Goal: Task Accomplishment & Management: Use online tool/utility

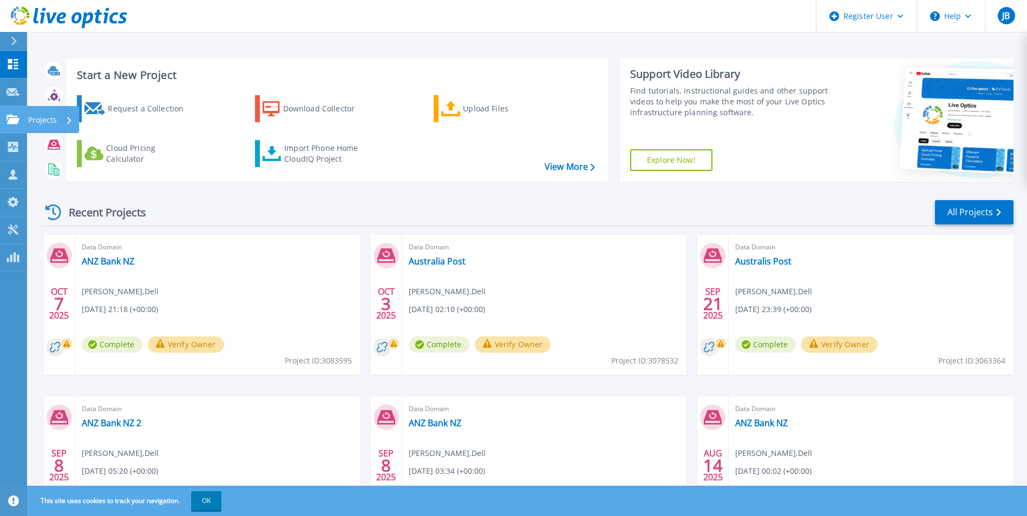
click at [27, 120] on div "Projects" at bounding box center [53, 119] width 53 height 27
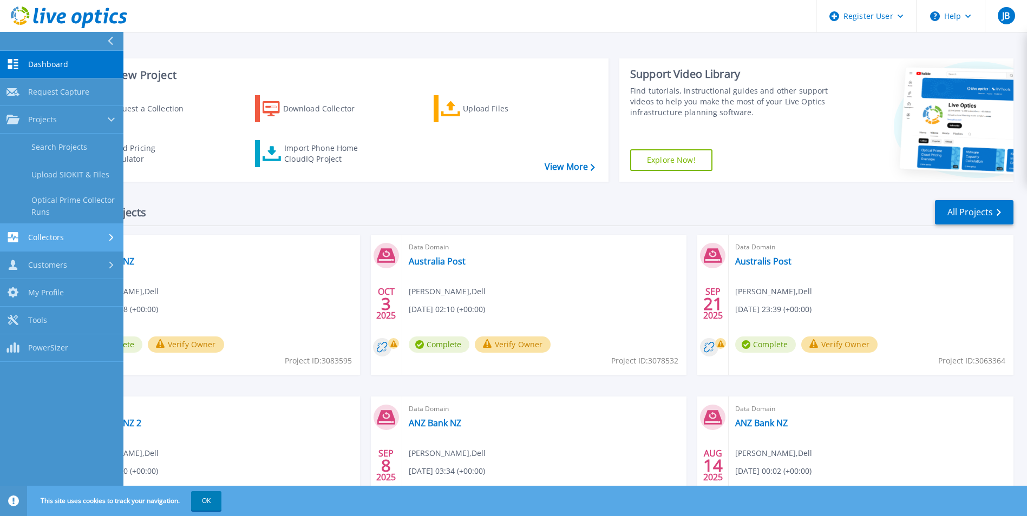
click at [61, 234] on span "Collectors" at bounding box center [46, 238] width 36 height 10
click at [82, 232] on link "Data Domain Local Summary" at bounding box center [61, 234] width 123 height 35
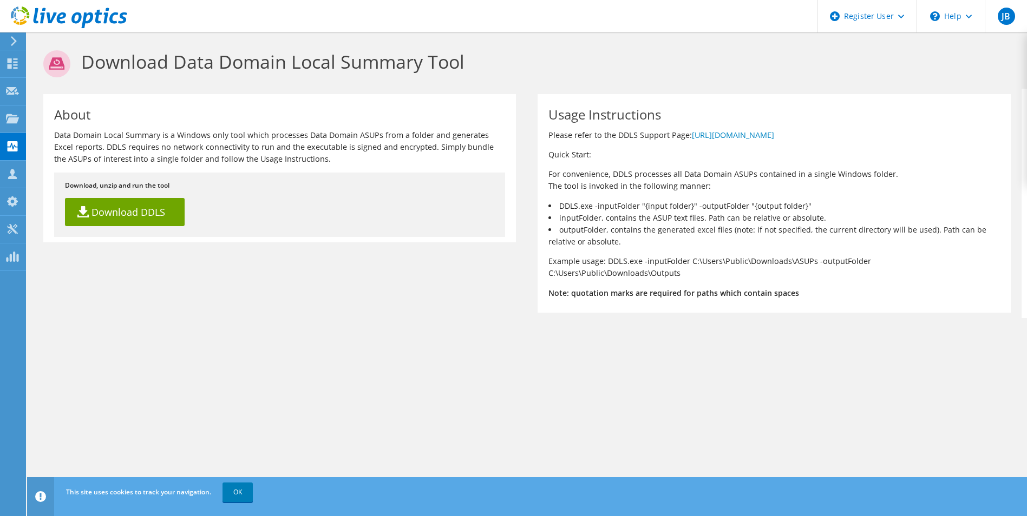
click at [13, 40] on icon at bounding box center [14, 41] width 8 height 10
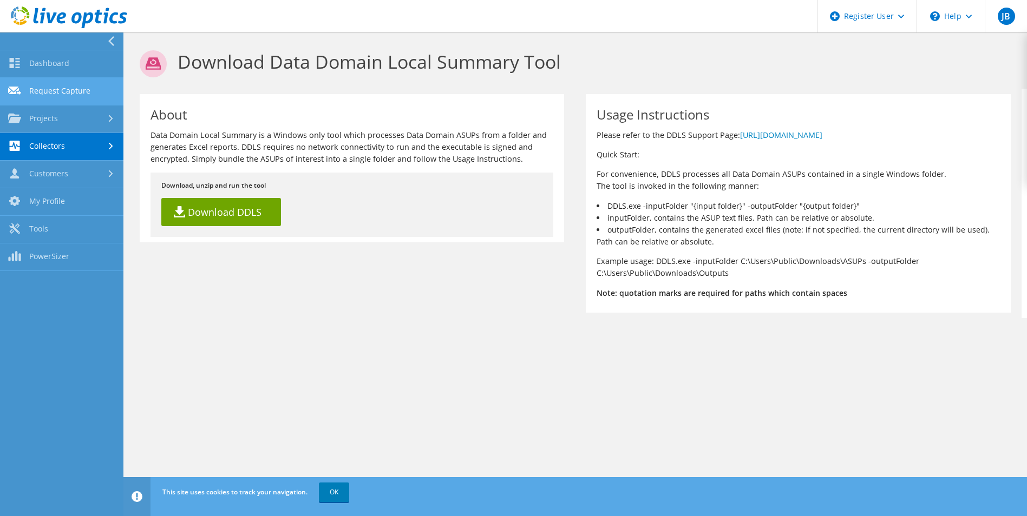
click at [69, 90] on link "Request Capture" at bounding box center [61, 92] width 123 height 28
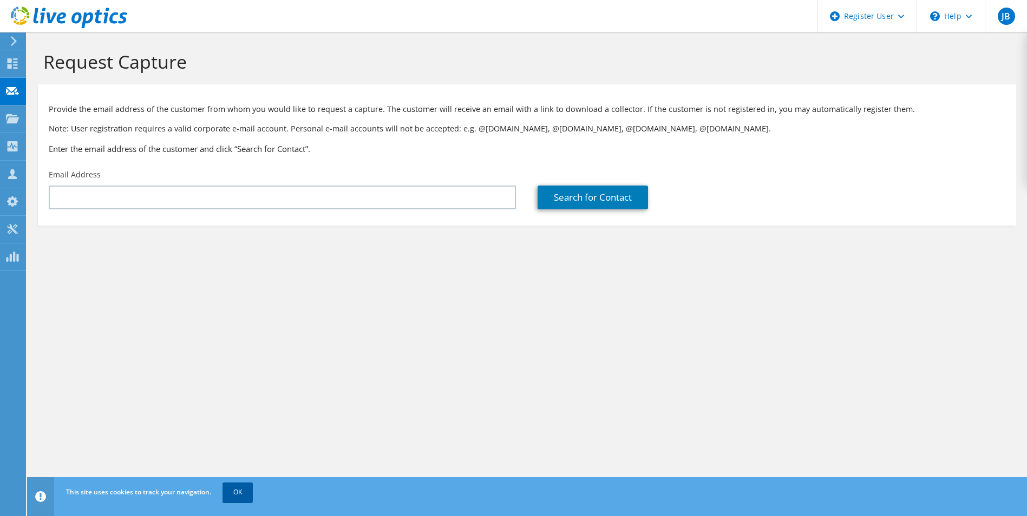
click at [237, 494] on link "OK" at bounding box center [238, 492] width 30 height 19
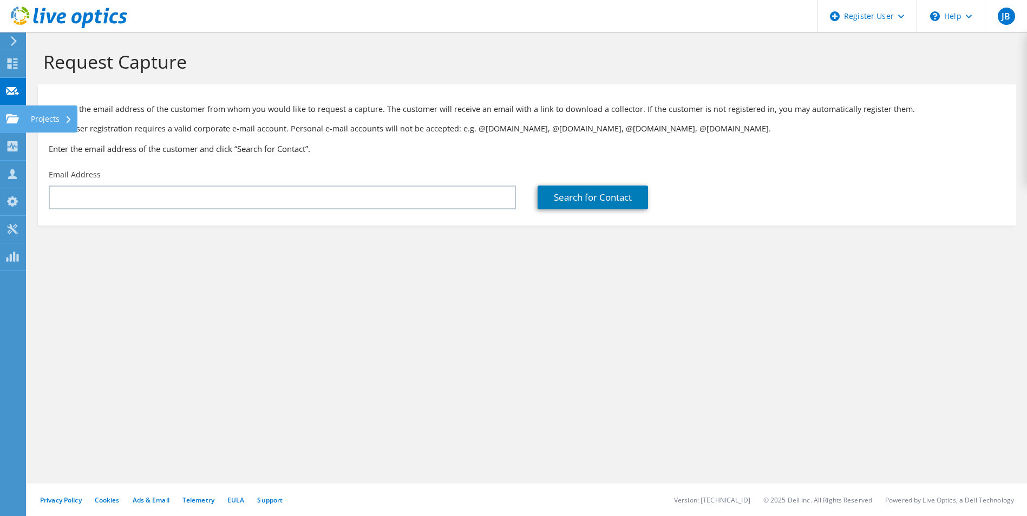
click at [40, 121] on div "Projects" at bounding box center [51, 119] width 52 height 27
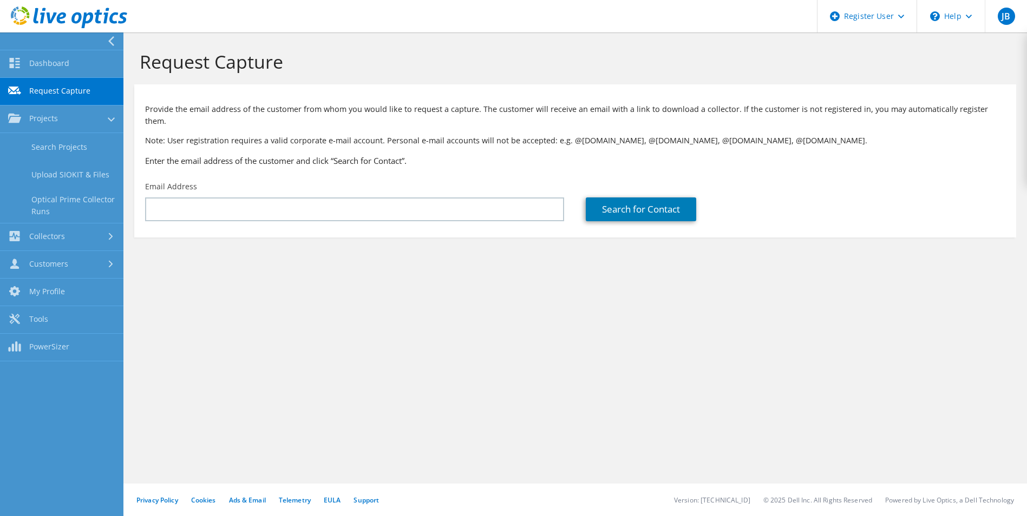
click at [72, 95] on link "Request Capture" at bounding box center [61, 92] width 123 height 28
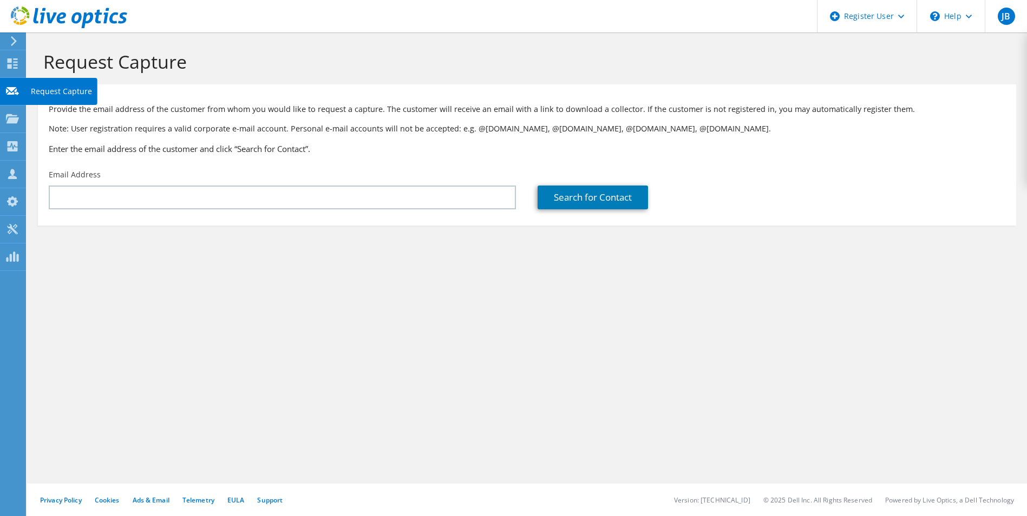
click at [10, 96] on icon at bounding box center [12, 91] width 13 height 10
click at [61, 143] on div "Collectors" at bounding box center [54, 146] width 59 height 27
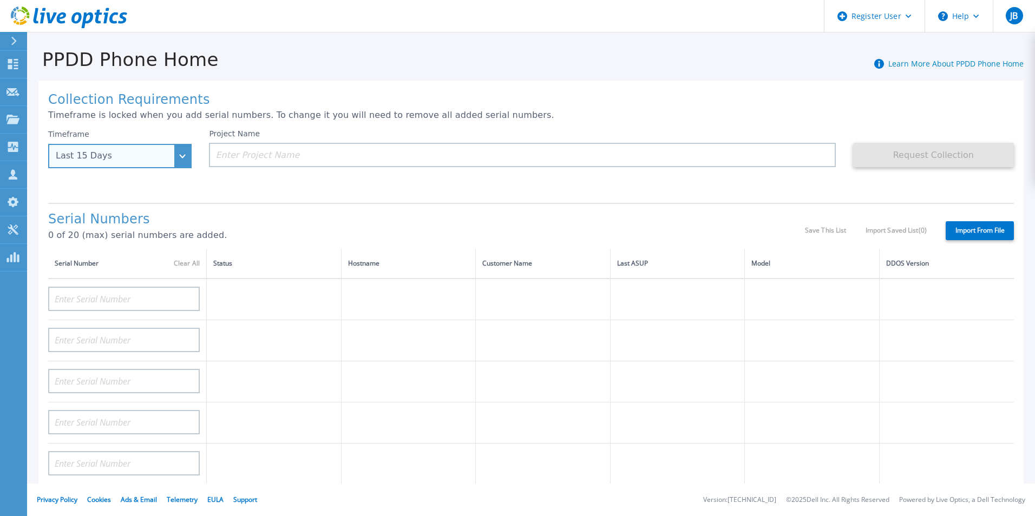
click at [168, 158] on div "Last 15 Days" at bounding box center [114, 156] width 116 height 10
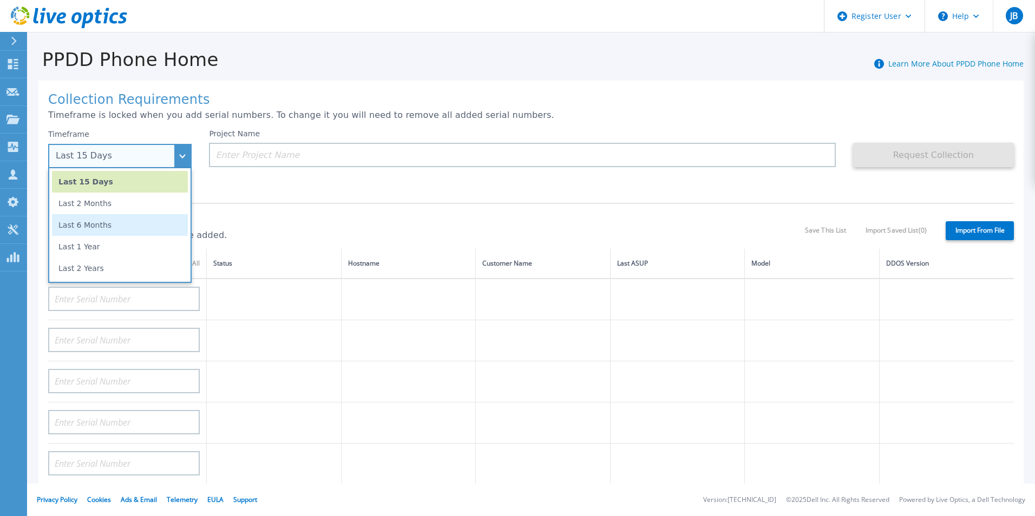
click at [143, 228] on li "Last 6 Months" at bounding box center [120, 225] width 136 height 22
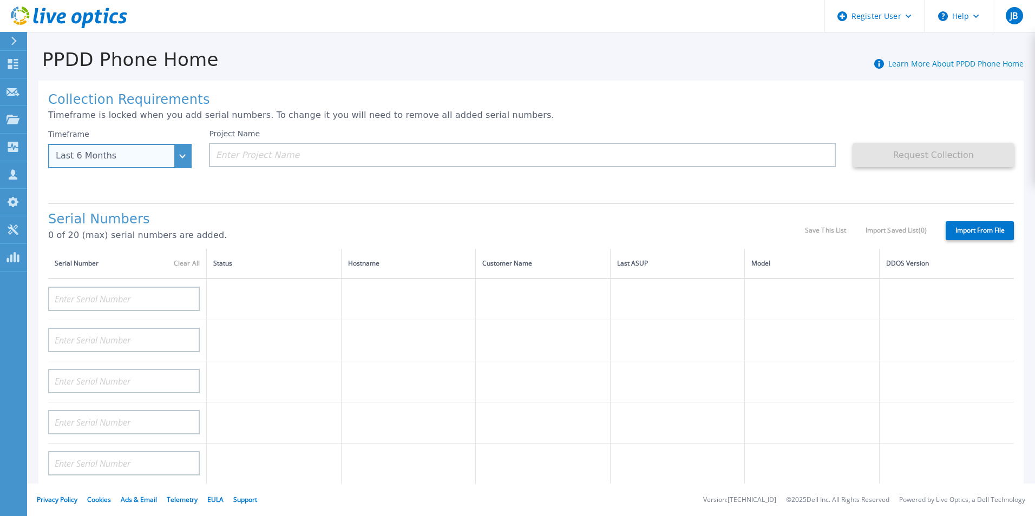
click at [186, 152] on div "Last 6 Months" at bounding box center [119, 156] width 143 height 24
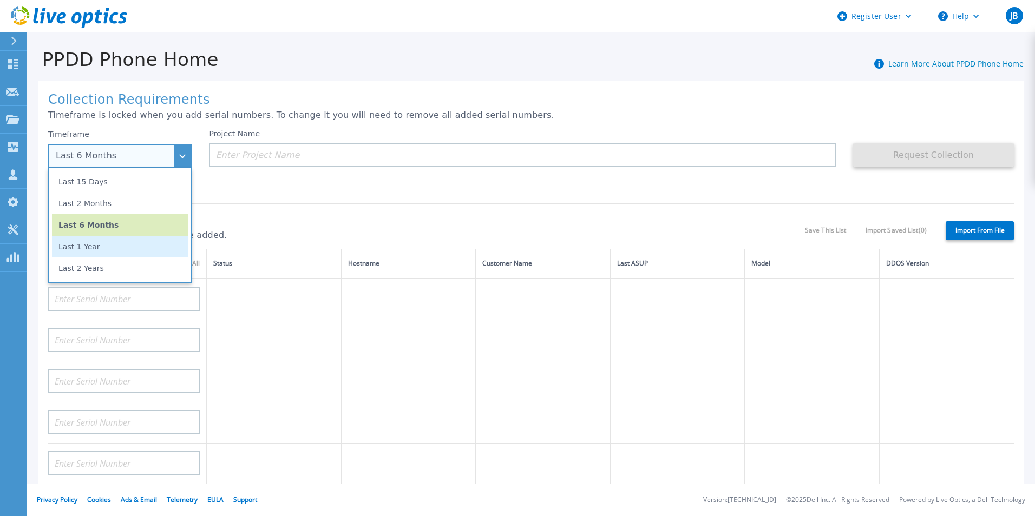
click at [123, 252] on li "Last 1 Year" at bounding box center [120, 247] width 136 height 22
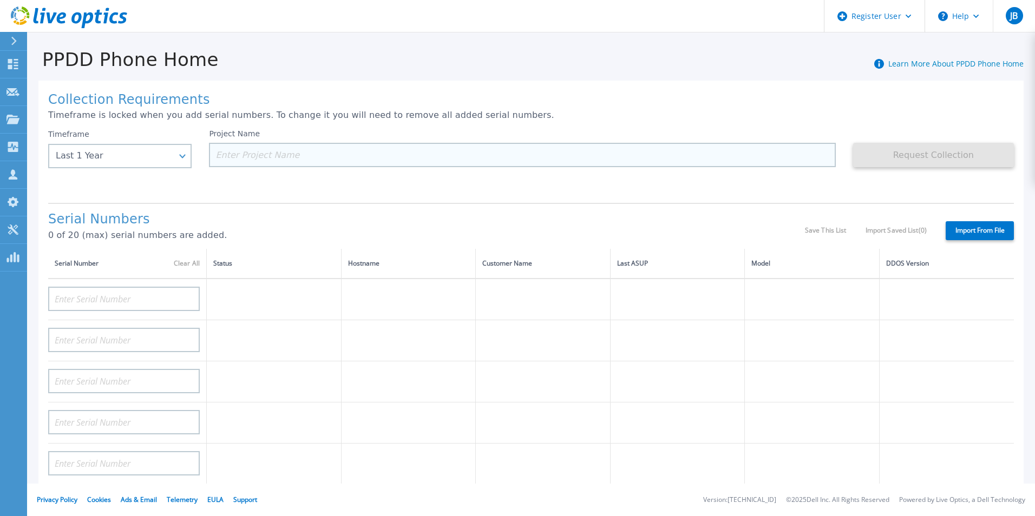
click at [251, 155] on input at bounding box center [522, 155] width 626 height 24
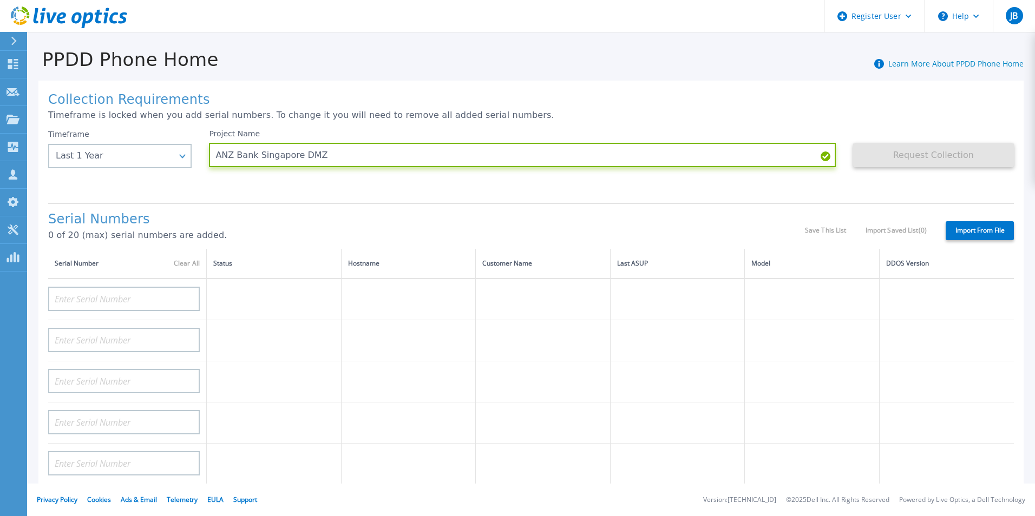
type input "ANZ Bank Singapore DMZ"
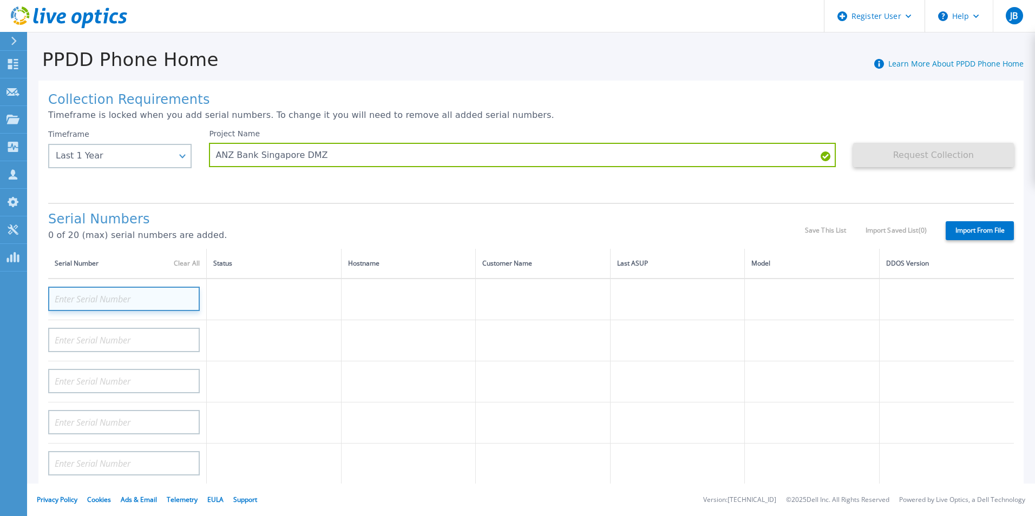
click at [161, 295] on input at bounding box center [124, 299] width 152 height 24
paste input "CKM00184300232"
type input "CKM00184300232"
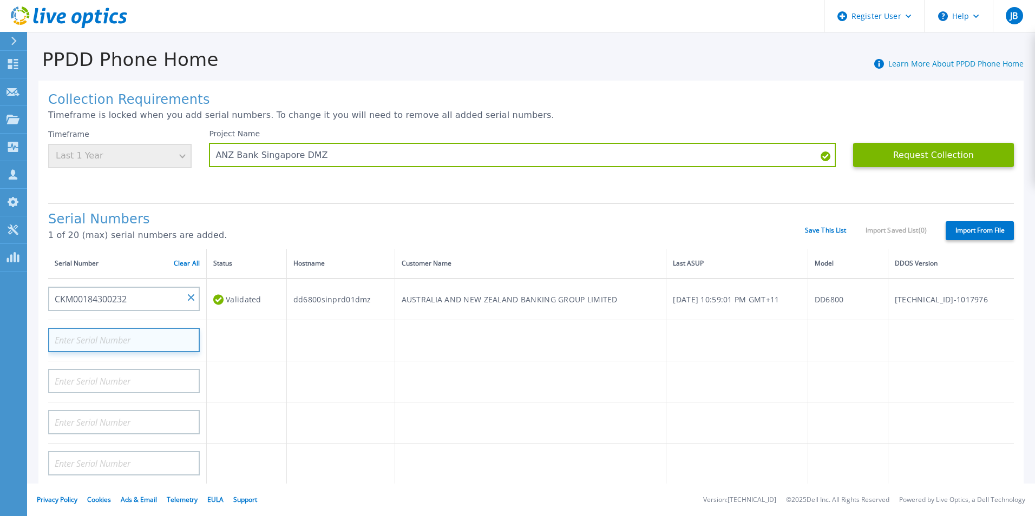
click at [128, 335] on input at bounding box center [124, 340] width 152 height 24
paste input "CKM00184400848"
type input "CKM00184400848"
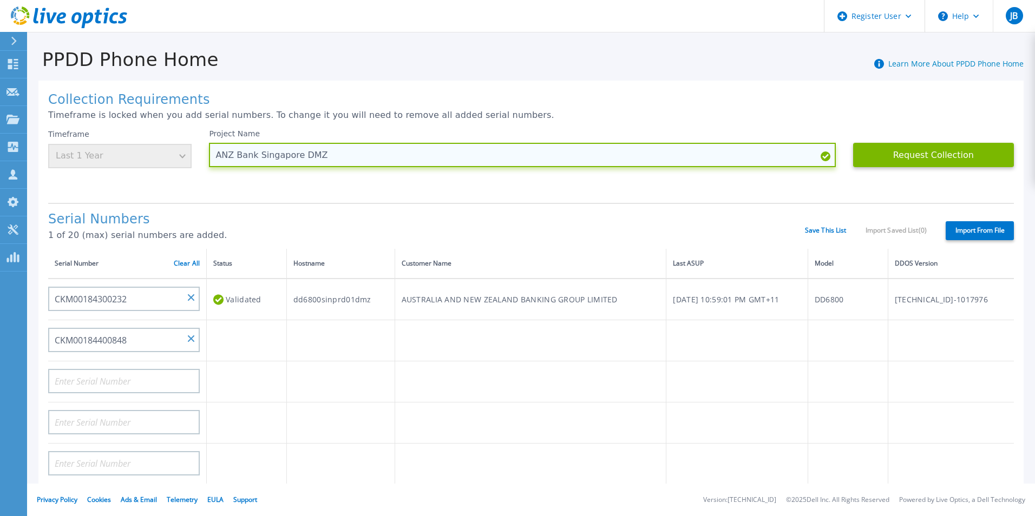
click at [357, 145] on input "ANZ Bank Singapore DMZ" at bounding box center [522, 155] width 626 height 24
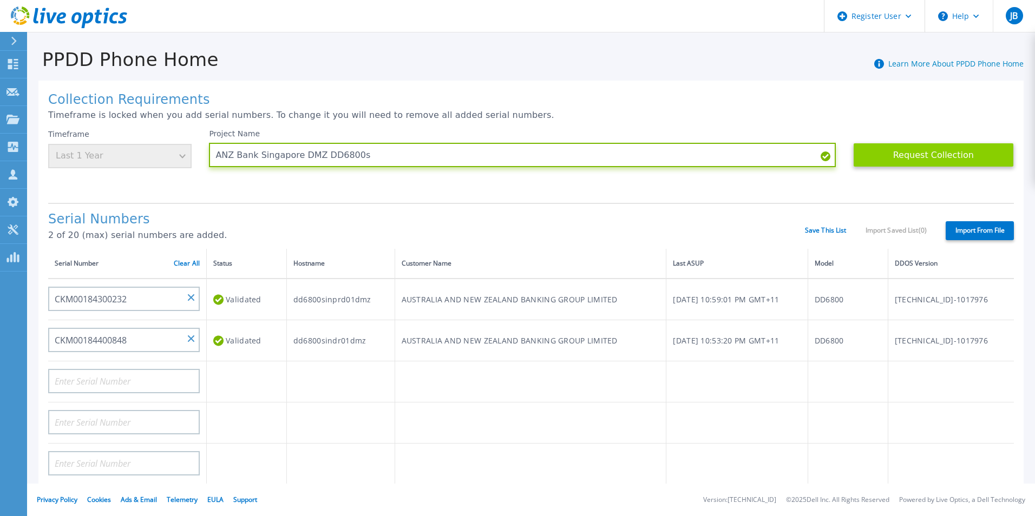
type input "ANZ Bank Singapore DMZ DD6800s"
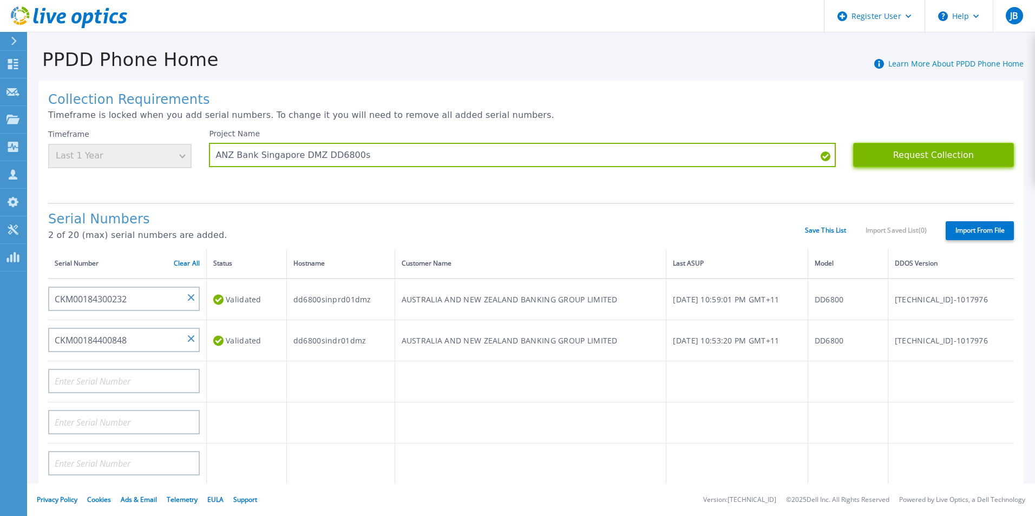
click at [885, 152] on button "Request Collection" at bounding box center [933, 155] width 161 height 24
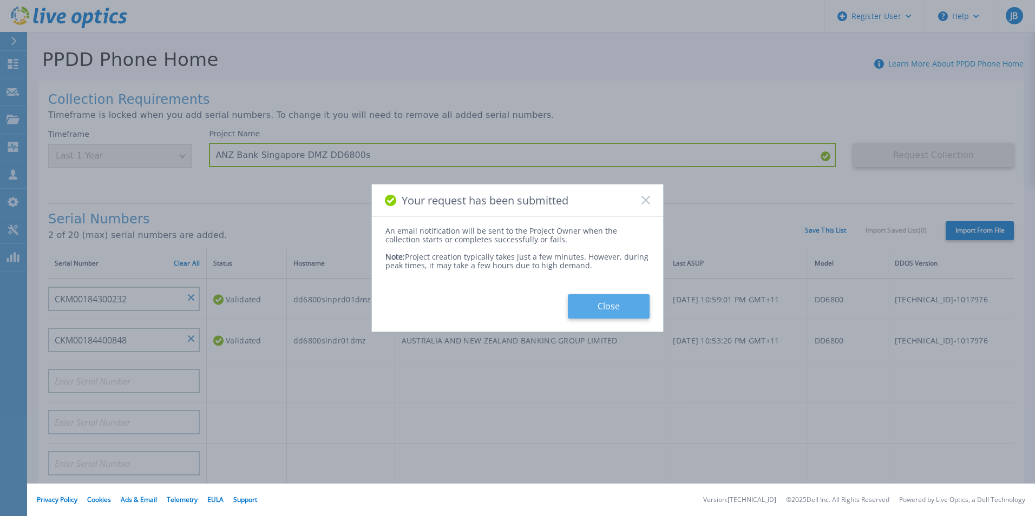
click at [611, 300] on button "Close" at bounding box center [609, 307] width 82 height 24
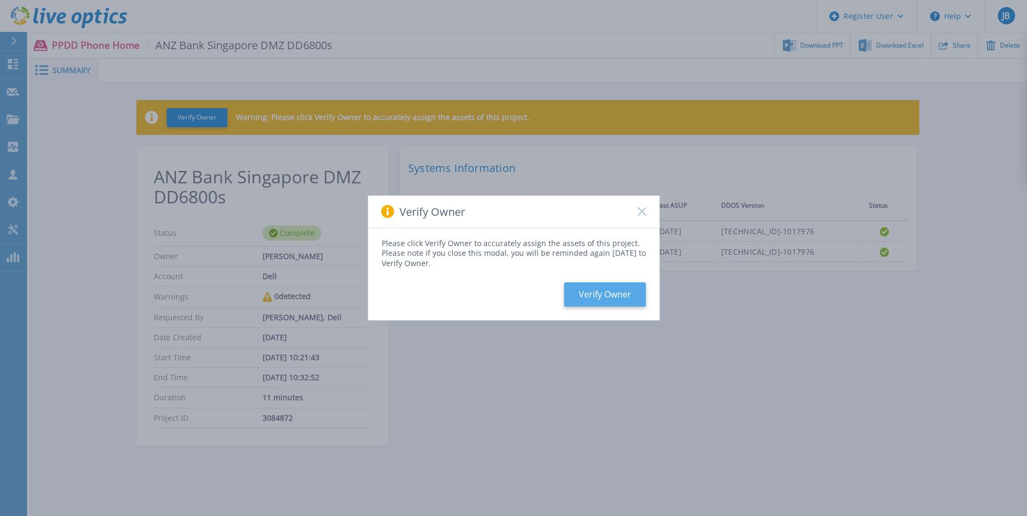
click at [586, 292] on button "Verify Owner" at bounding box center [605, 295] width 82 height 24
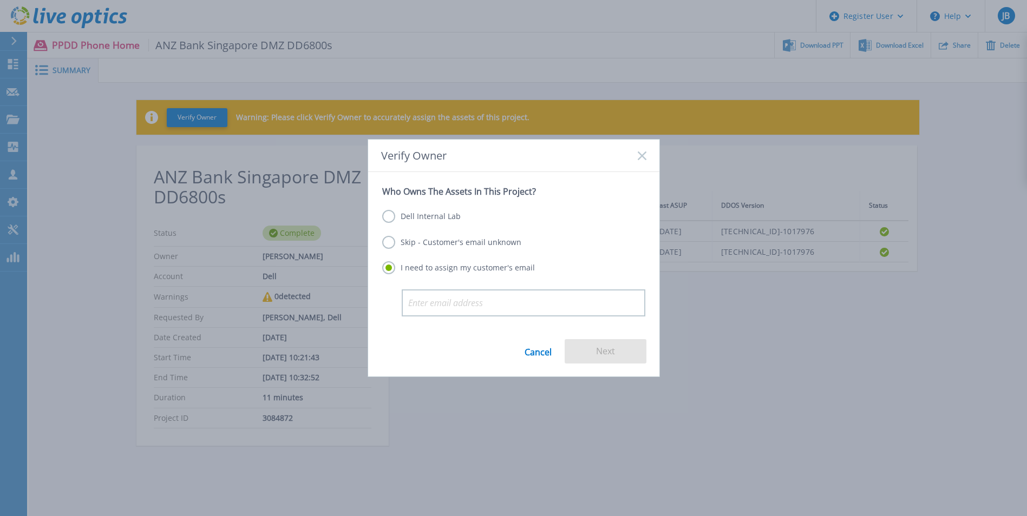
click at [455, 244] on label "Skip - Customer's email unknown" at bounding box center [451, 242] width 139 height 13
click at [0, 0] on input "Skip - Customer's email unknown" at bounding box center [0, 0] width 0 height 0
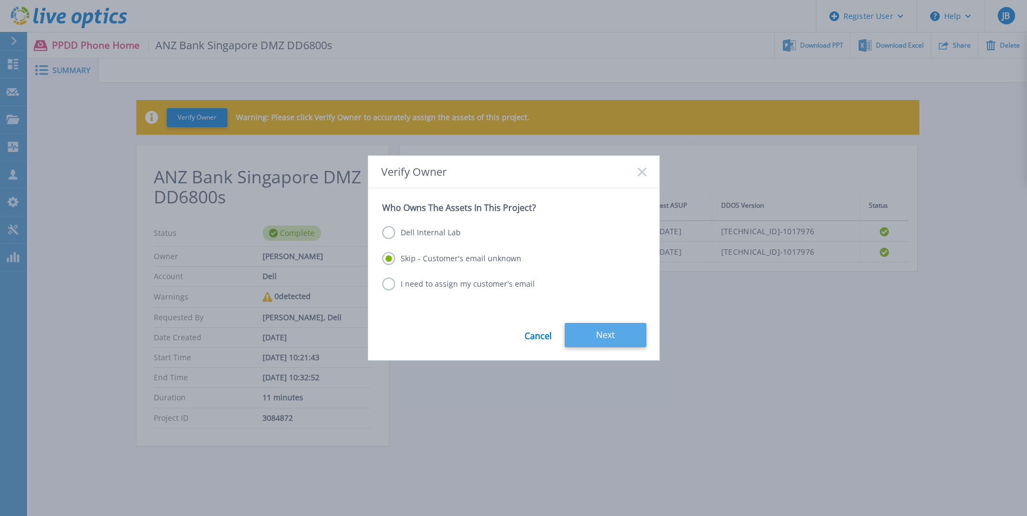
click at [591, 330] on button "Next" at bounding box center [606, 335] width 82 height 24
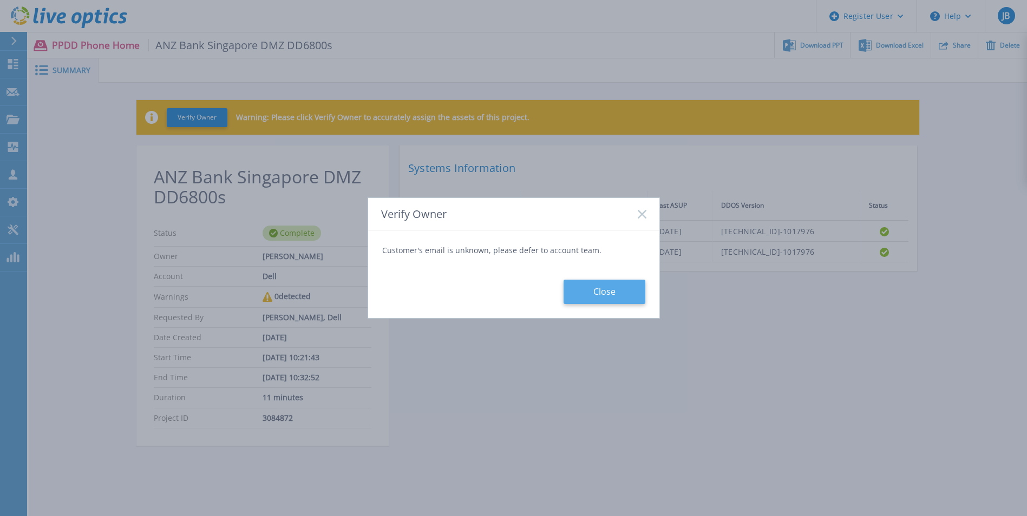
click at [596, 297] on button "Close" at bounding box center [605, 292] width 82 height 24
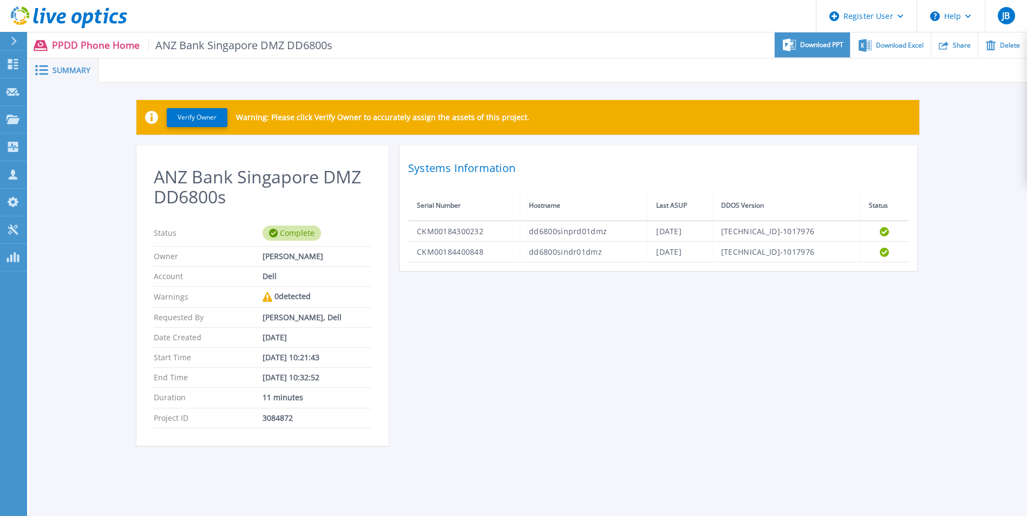
click at [827, 43] on span "Download PPT" at bounding box center [821, 45] width 43 height 6
click at [477, 400] on div "ANZ Bank Singapore DMZ DD6800s Status Complete Owner Jacques Butcher Account De…" at bounding box center [527, 302] width 783 height 313
click at [747, 313] on div "ANZ Bank Singapore DMZ DD6800s Status Complete Owner Jacques Butcher Account De…" at bounding box center [527, 302] width 783 height 313
